Goal: Information Seeking & Learning: Learn about a topic

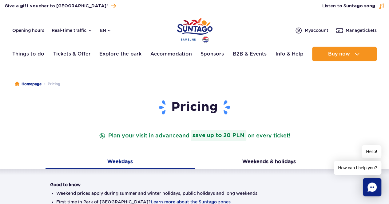
click at [158, 137] on p "Plan your visit in advance and save up to 20 PLN on every ticket!" at bounding box center [195, 135] width 194 height 11
click at [270, 135] on p "Plan your visit in advance and save up to 20 PLN on every ticket!" at bounding box center [195, 135] width 194 height 11
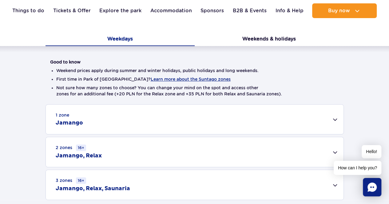
scroll to position [154, 0]
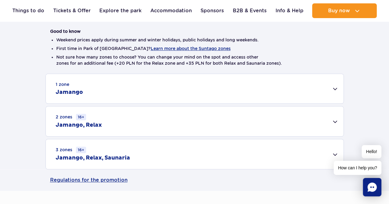
click at [99, 90] on div "1 zone Jamango" at bounding box center [194, 88] width 297 height 29
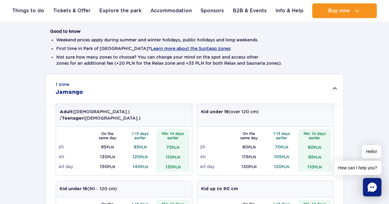
click at [99, 90] on div "1 zone Jamango" at bounding box center [194, 88] width 297 height 29
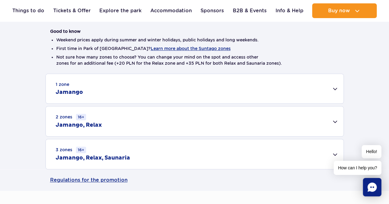
click at [18, 92] on div "1 zone Jamango Adult ([DEMOGRAPHIC_DATA].) / Teenager ([DEMOGRAPHIC_DATA].) On …" at bounding box center [194, 122] width 389 height 96
click at [97, 93] on div "1 zone Jamango" at bounding box center [194, 88] width 297 height 29
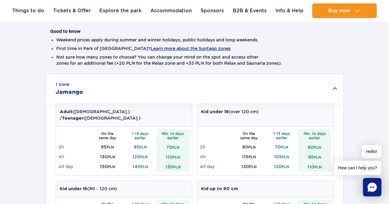
click at [93, 92] on div "1 zone Jamango" at bounding box center [194, 88] width 297 height 29
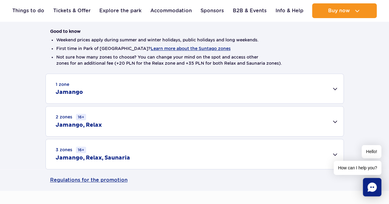
click at [88, 94] on div "1 zone Jamango" at bounding box center [194, 88] width 297 height 29
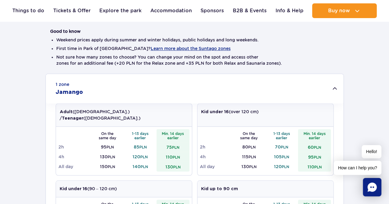
scroll to position [184, 0]
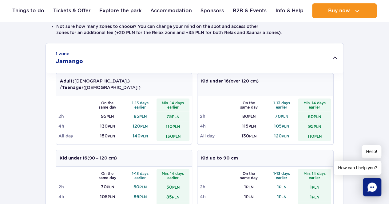
click at [380, 101] on div "1 zone Jamango Adult ([DEMOGRAPHIC_DATA].) / Teenager ([DEMOGRAPHIC_DATA].) On …" at bounding box center [194, 202] width 389 height 319
drag, startPoint x: 146, startPoint y: 108, endPoint x: 126, endPoint y: 108, distance: 20.0
click at [126, 112] on td "85 PLN" at bounding box center [140, 117] width 33 height 10
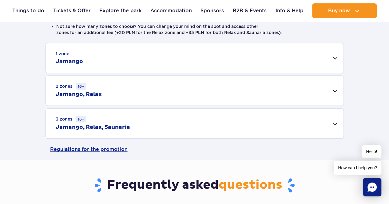
click at [143, 73] on div "1 zone Jamango Adult ([DEMOGRAPHIC_DATA].) / Teenager ([DEMOGRAPHIC_DATA].) On …" at bounding box center [194, 91] width 389 height 96
click at [144, 66] on div "1 zone Jamango" at bounding box center [194, 57] width 297 height 29
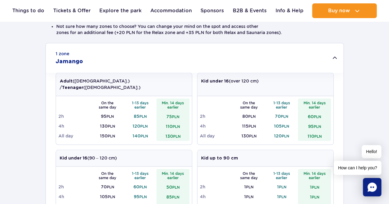
click at [137, 121] on td "120 PLN" at bounding box center [140, 126] width 33 height 10
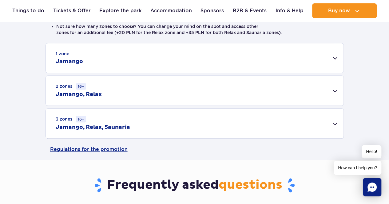
click at [152, 58] on div "1 zone Jamango" at bounding box center [194, 57] width 297 height 29
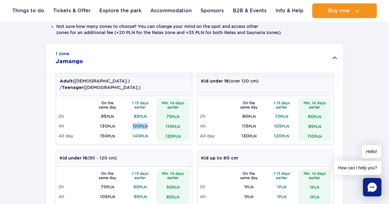
drag, startPoint x: 150, startPoint y: 119, endPoint x: 128, endPoint y: 119, distance: 22.1
click at [128, 121] on td "120 PLN" at bounding box center [140, 126] width 33 height 10
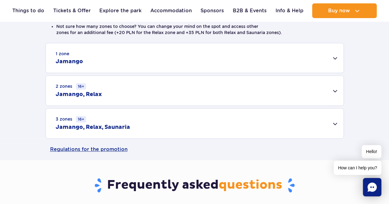
copy td "120 PLN"
click at [133, 61] on div "1 zone Jamango" at bounding box center [194, 57] width 297 height 29
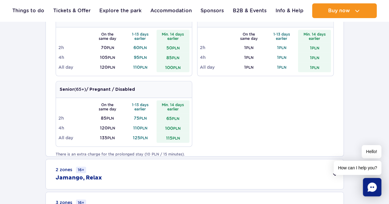
scroll to position [399, 0]
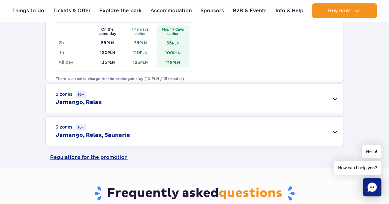
click at [138, 96] on div "2 zones 16+ [GEOGRAPHIC_DATA], Relax" at bounding box center [194, 99] width 297 height 30
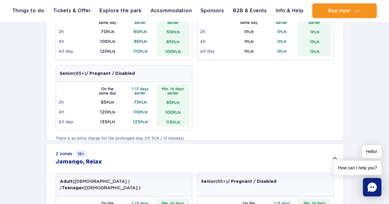
scroll to position [461, 0]
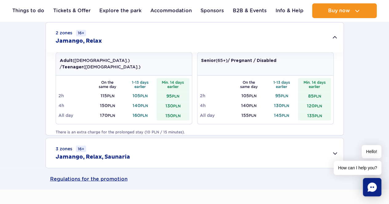
click at [124, 157] on h2 "Jamango, Relax, Saunaria" at bounding box center [93, 156] width 74 height 7
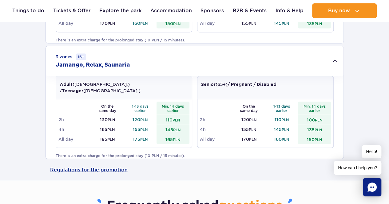
scroll to position [645, 0]
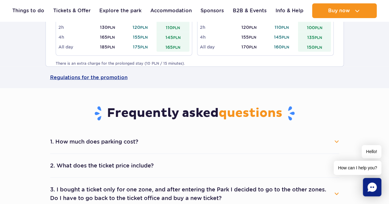
click at [110, 139] on button "1. How much does parking cost?" at bounding box center [194, 142] width 289 height 14
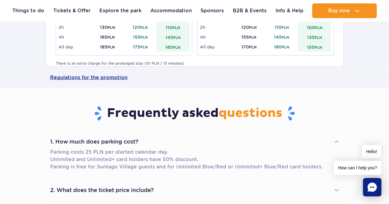
scroll to position [707, 0]
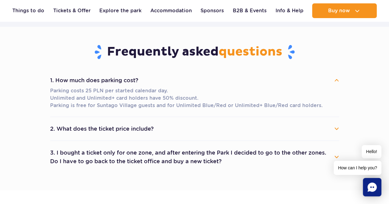
click at [95, 128] on button "2. What does the ticket price include?" at bounding box center [194, 129] width 289 height 14
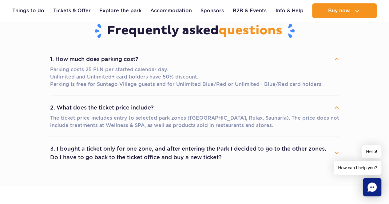
scroll to position [737, 0]
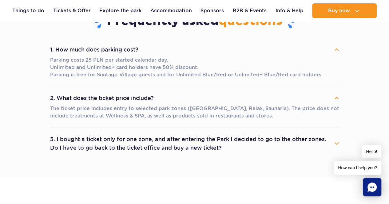
click at [67, 144] on button "3. I bought a ticket only for one zone, and after entering the Park I decided t…" at bounding box center [194, 144] width 289 height 22
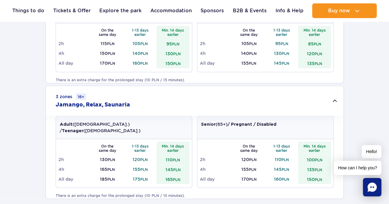
scroll to position [522, 0]
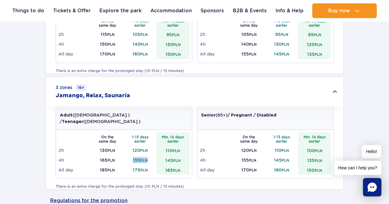
drag, startPoint x: 147, startPoint y: 151, endPoint x: 132, endPoint y: 149, distance: 16.1
click at [132, 155] on td "155 PLN" at bounding box center [140, 160] width 33 height 10
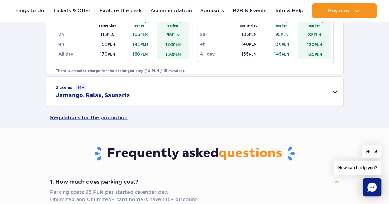
click at [121, 99] on div "3 zones 16+ Jamango, Relax, Saunaria" at bounding box center [194, 92] width 297 height 30
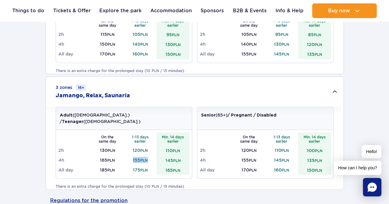
drag, startPoint x: 148, startPoint y: 152, endPoint x: 128, endPoint y: 151, distance: 19.7
click at [128, 155] on td "155 PLN" at bounding box center [140, 160] width 33 height 10
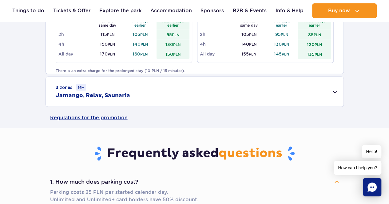
click at [142, 98] on div "3 zones 16+ Jamango, Relax, Saunaria" at bounding box center [194, 92] width 297 height 30
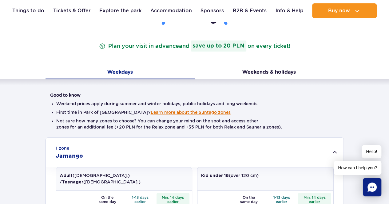
scroll to position [61, 0]
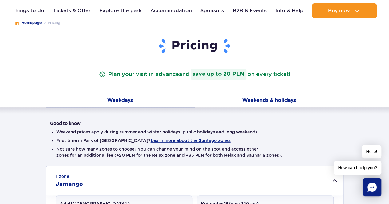
click at [250, 99] on button "Weekends & holidays" at bounding box center [269, 101] width 149 height 13
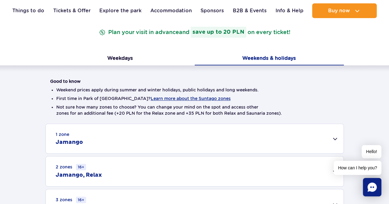
scroll to position [154, 0]
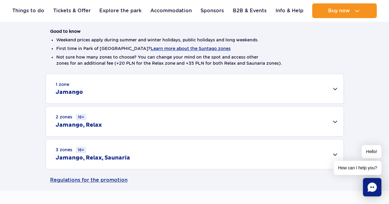
click at [123, 85] on div "1 zone Jamango" at bounding box center [194, 88] width 297 height 29
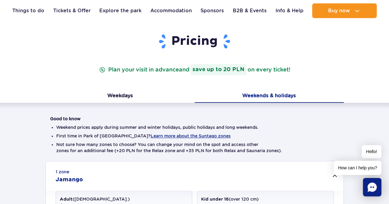
scroll to position [61, 0]
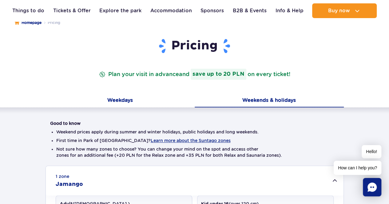
click at [125, 104] on button "Weekdays" at bounding box center [119, 101] width 149 height 13
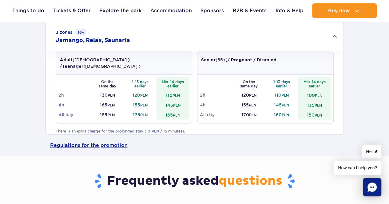
scroll to position [522, 0]
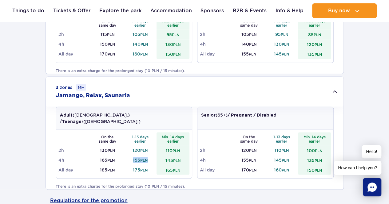
drag, startPoint x: 148, startPoint y: 151, endPoint x: 132, endPoint y: 151, distance: 16.0
click at [132, 155] on td "155 PLN" at bounding box center [140, 160] width 33 height 10
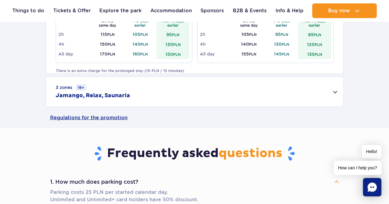
click at [143, 99] on div "3 zones 16+ Jamango, Relax, Saunaria" at bounding box center [194, 92] width 297 height 30
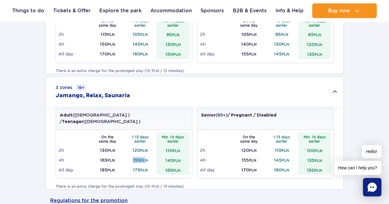
drag, startPoint x: 146, startPoint y: 152, endPoint x: 128, endPoint y: 151, distance: 18.4
click at [128, 155] on td "155 PLN" at bounding box center [140, 160] width 33 height 10
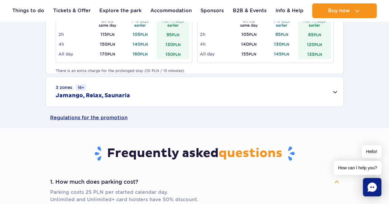
click at [140, 151] on main "Homepage Pricing Pricing Plan your visit in advance and save up to 20 PLN on ev…" at bounding box center [194, 92] width 389 height 1204
click at [147, 105] on div "3 zones 16+ Jamango, Relax, Saunaria" at bounding box center [194, 92] width 297 height 30
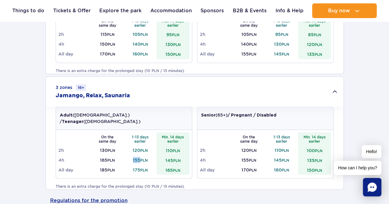
drag, startPoint x: 138, startPoint y: 152, endPoint x: 130, endPoint y: 151, distance: 8.4
click at [130, 155] on td "155 PLN" at bounding box center [140, 160] width 33 height 10
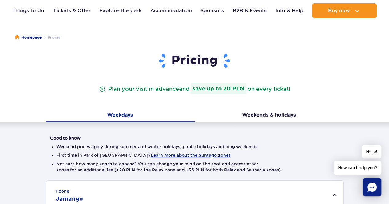
scroll to position [0, 0]
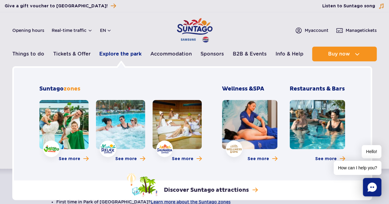
click at [108, 57] on link "Explore the park" at bounding box center [120, 54] width 42 height 15
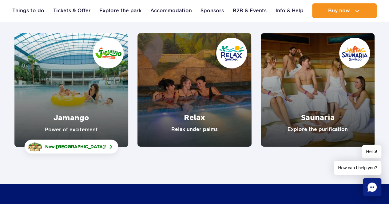
scroll to position [123, 0]
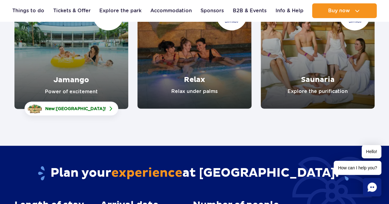
drag, startPoint x: 84, startPoint y: 50, endPoint x: 38, endPoint y: 43, distance: 46.3
click at [38, 43] on link "Jamango" at bounding box center [71, 52] width 114 height 114
